Goal: Information Seeking & Learning: Find specific fact

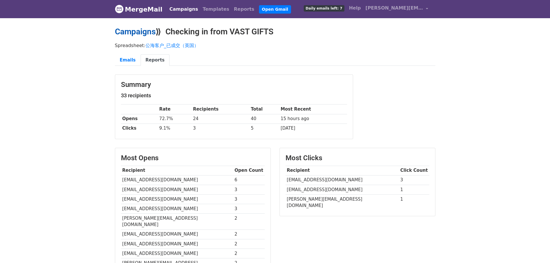
click at [137, 32] on link "Campaigns" at bounding box center [135, 32] width 41 height 10
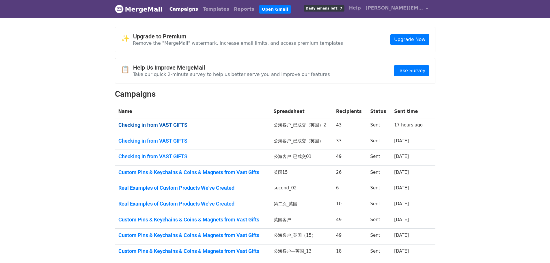
click at [171, 126] on link "Checking in from VAST GIFTS" at bounding box center [192, 125] width 148 height 6
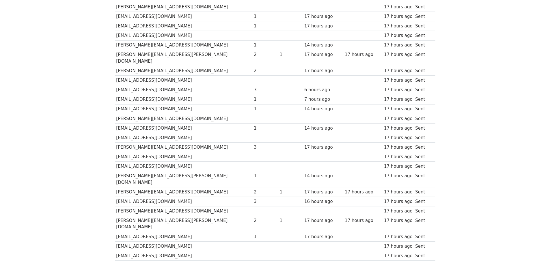
scroll to position [36, 0]
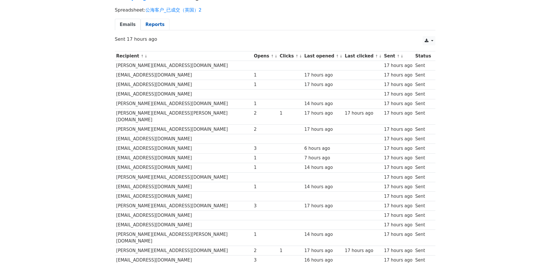
click at [142, 23] on link "Reports" at bounding box center [155, 25] width 29 height 12
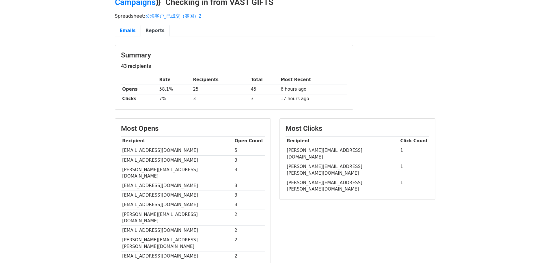
scroll to position [87, 0]
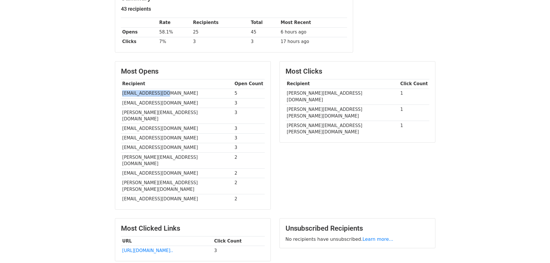
drag, startPoint x: 176, startPoint y: 89, endPoint x: 121, endPoint y: 93, distance: 55.2
click at [121, 93] on td "bartpuni@gmail.com" at bounding box center [177, 94] width 112 height 10
copy td "bartpuni@gmail.com"
click at [279, 148] on div "Most Clicks Recipient Click Count charlotte.frenchman@almarosehotels.com 1 chri…" at bounding box center [357, 138] width 165 height 154
drag, startPoint x: 193, startPoint y: 103, endPoint x: 120, endPoint y: 101, distance: 72.5
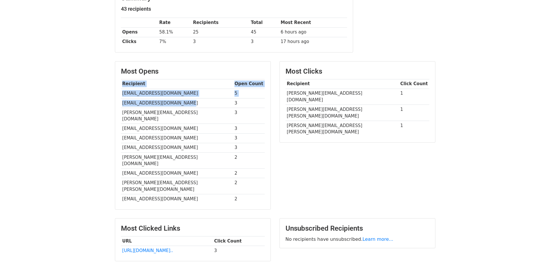
click at [120, 101] on div "Most Opens Recipient Open Count bartpuni@gmail.com 5 amyelizabethsmith@gmail.co…" at bounding box center [192, 135] width 155 height 148
drag, startPoint x: 182, startPoint y: 104, endPoint x: 121, endPoint y: 101, distance: 61.0
click at [121, 101] on td "amyelizabethsmith@gmail.com" at bounding box center [177, 103] width 112 height 10
copy td "amyelizabethsmith@gmail.com"
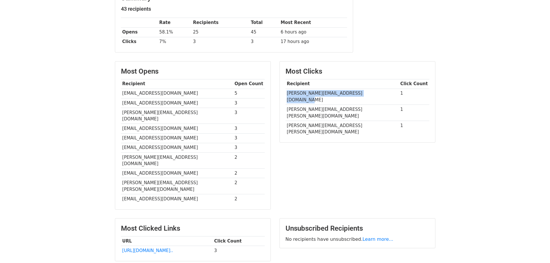
drag, startPoint x: 379, startPoint y: 94, endPoint x: 286, endPoint y: 96, distance: 93.3
click at [286, 96] on td "charlotte.frenchman@almarosehotels.com" at bounding box center [342, 97] width 113 height 16
copy td "charlotte.frenchman@almarosehotels.com"
drag, startPoint x: 365, startPoint y: 105, endPoint x: 286, endPoint y: 98, distance: 79.1
click at [286, 105] on td "christopher.wolf@fco.gov.uk" at bounding box center [342, 113] width 113 height 16
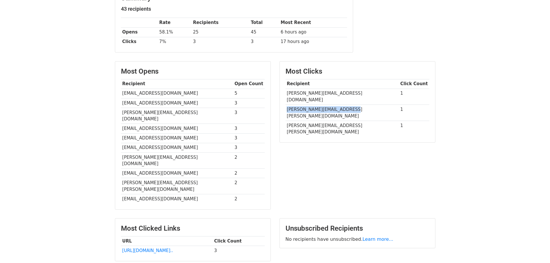
copy td "christopher.wolf@fco.gov.uk"
